Goal: Task Accomplishment & Management: Manage account settings

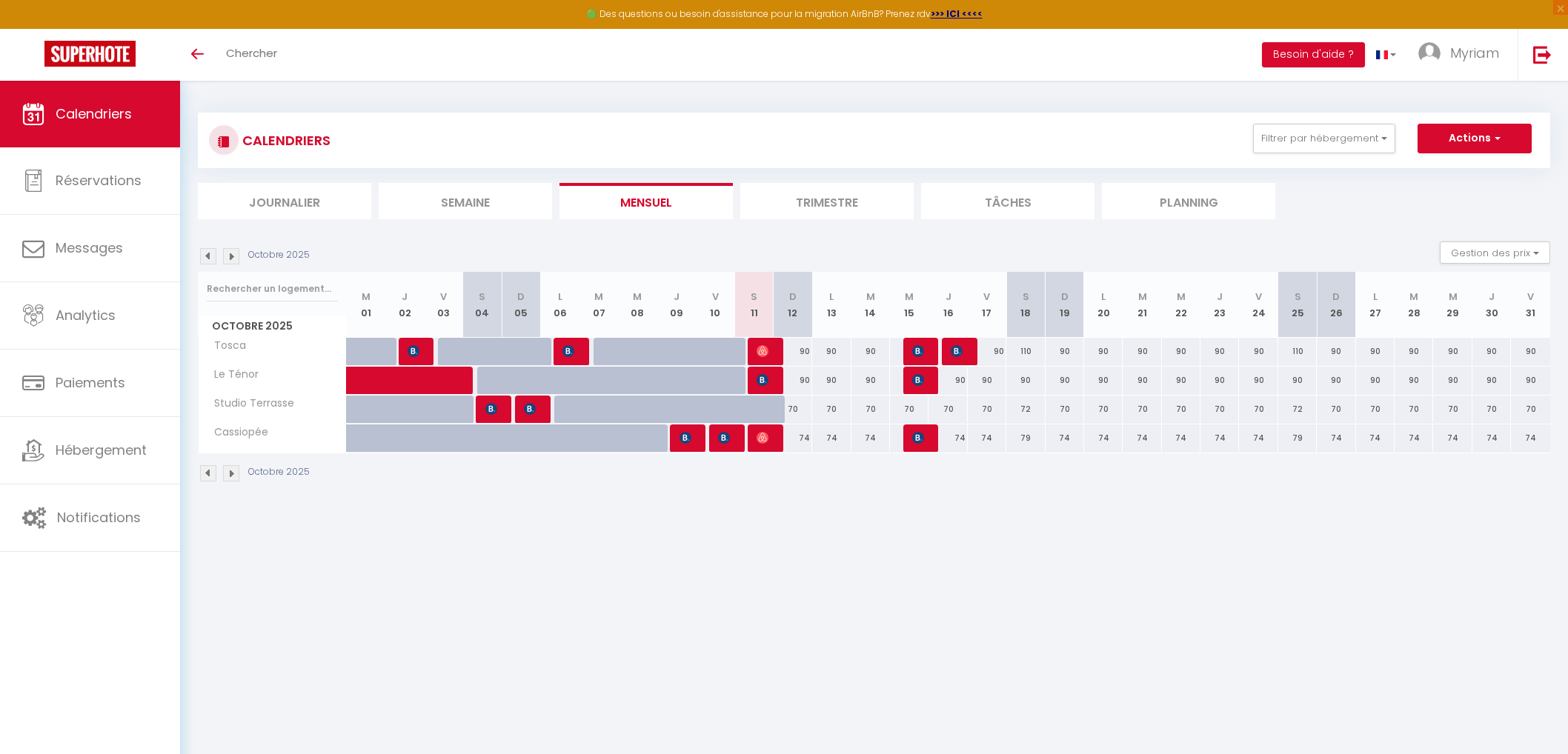
select select
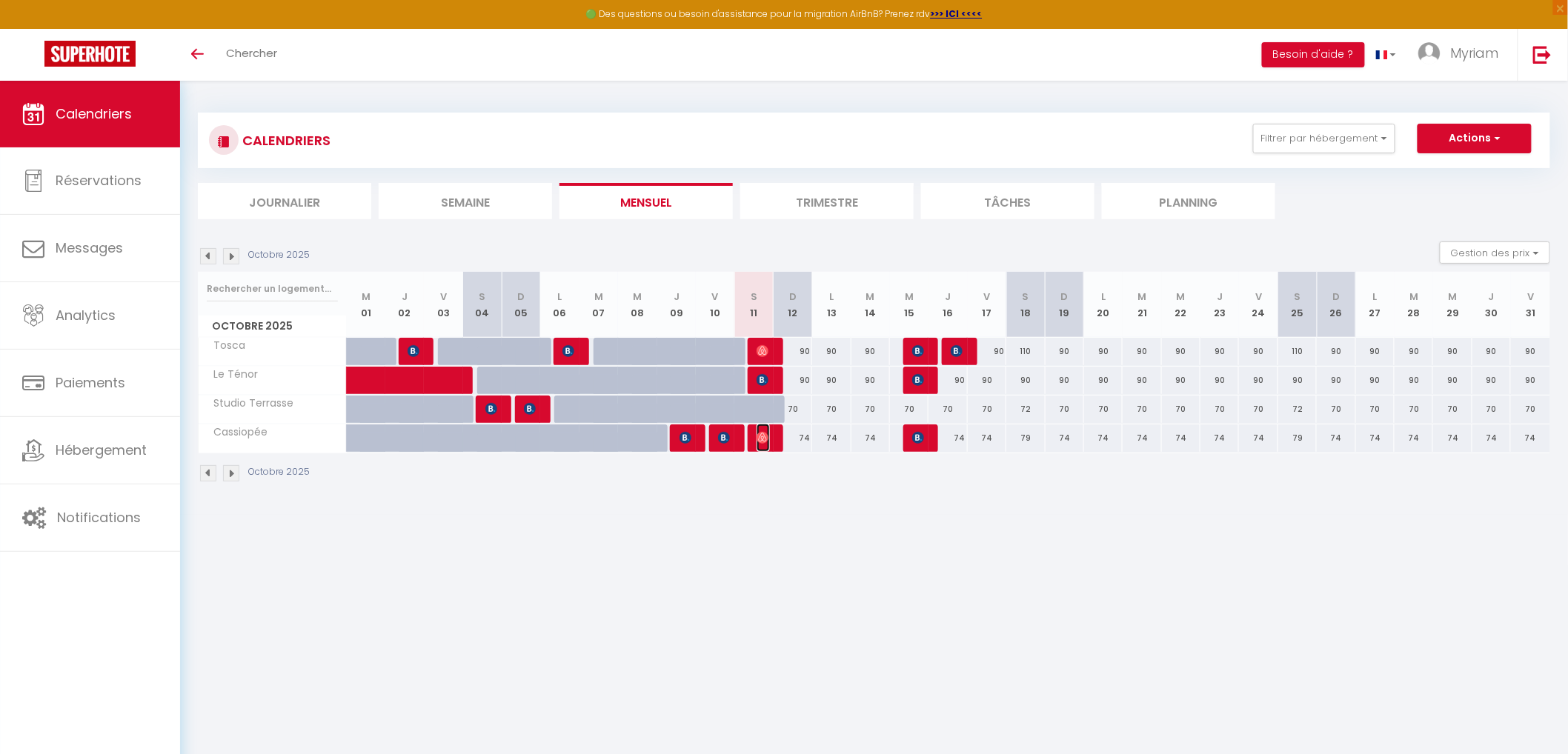
click at [765, 438] on img at bounding box center [763, 438] width 12 height 12
select select "OK"
select select "0"
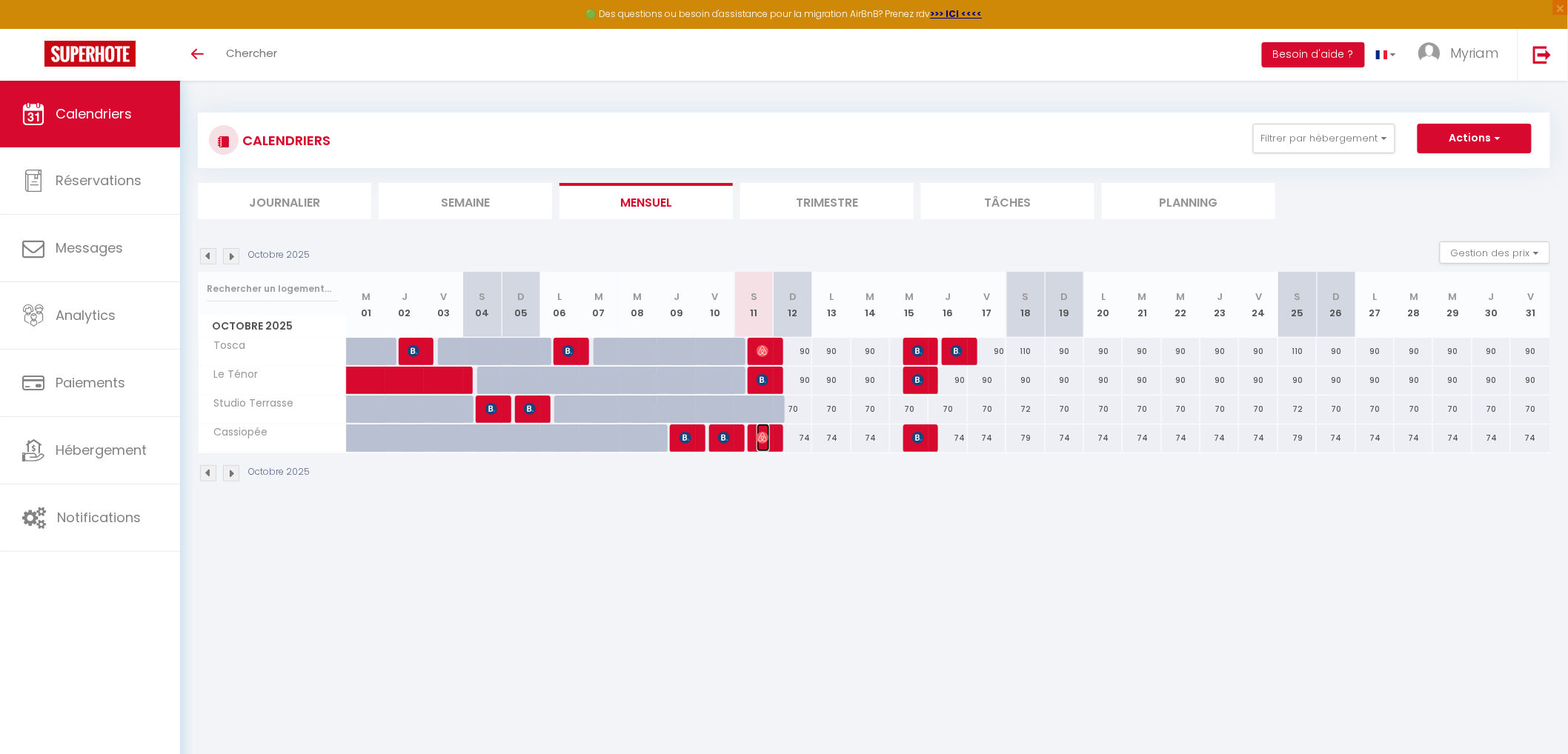
select select "1"
select select
select select "1262"
